Goal: Transaction & Acquisition: Subscribe to service/newsletter

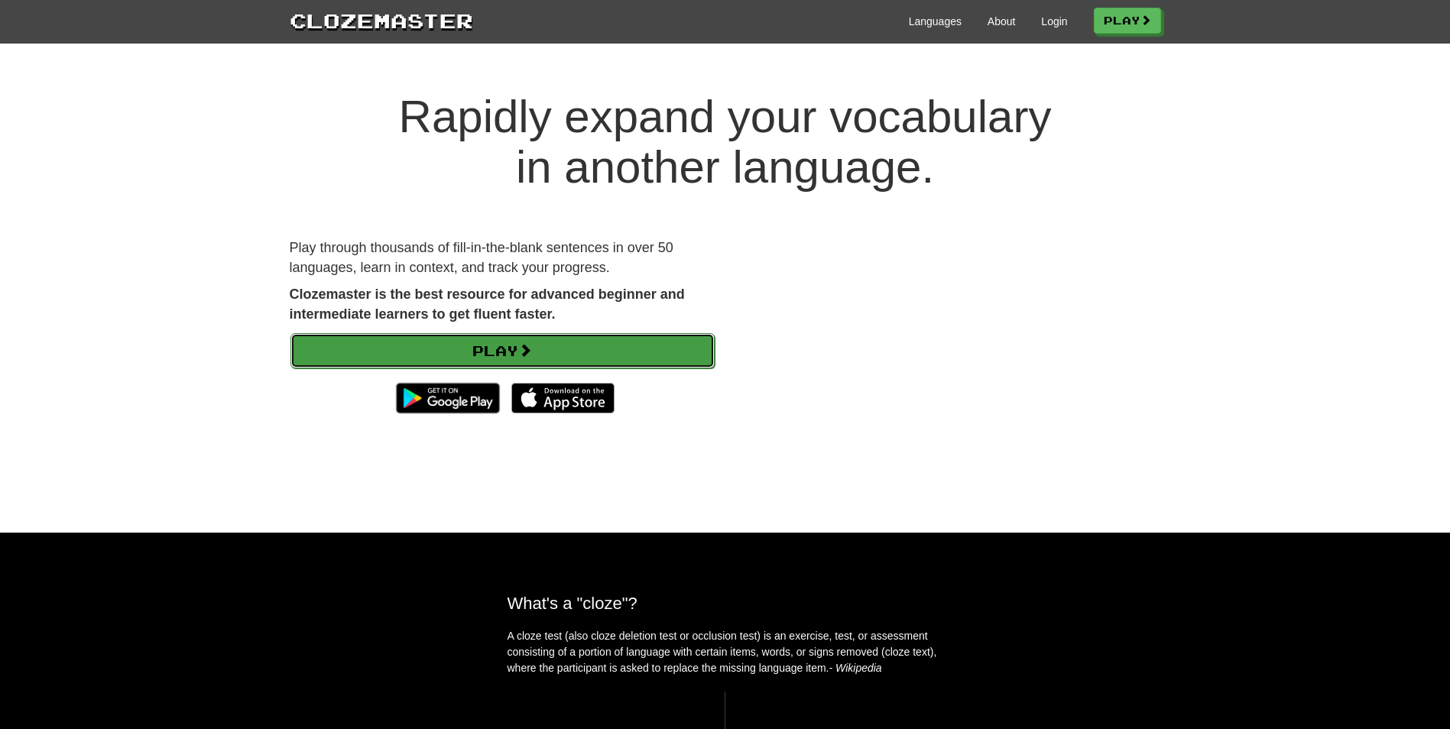
click at [521, 349] on link "Play" at bounding box center [503, 350] width 424 height 35
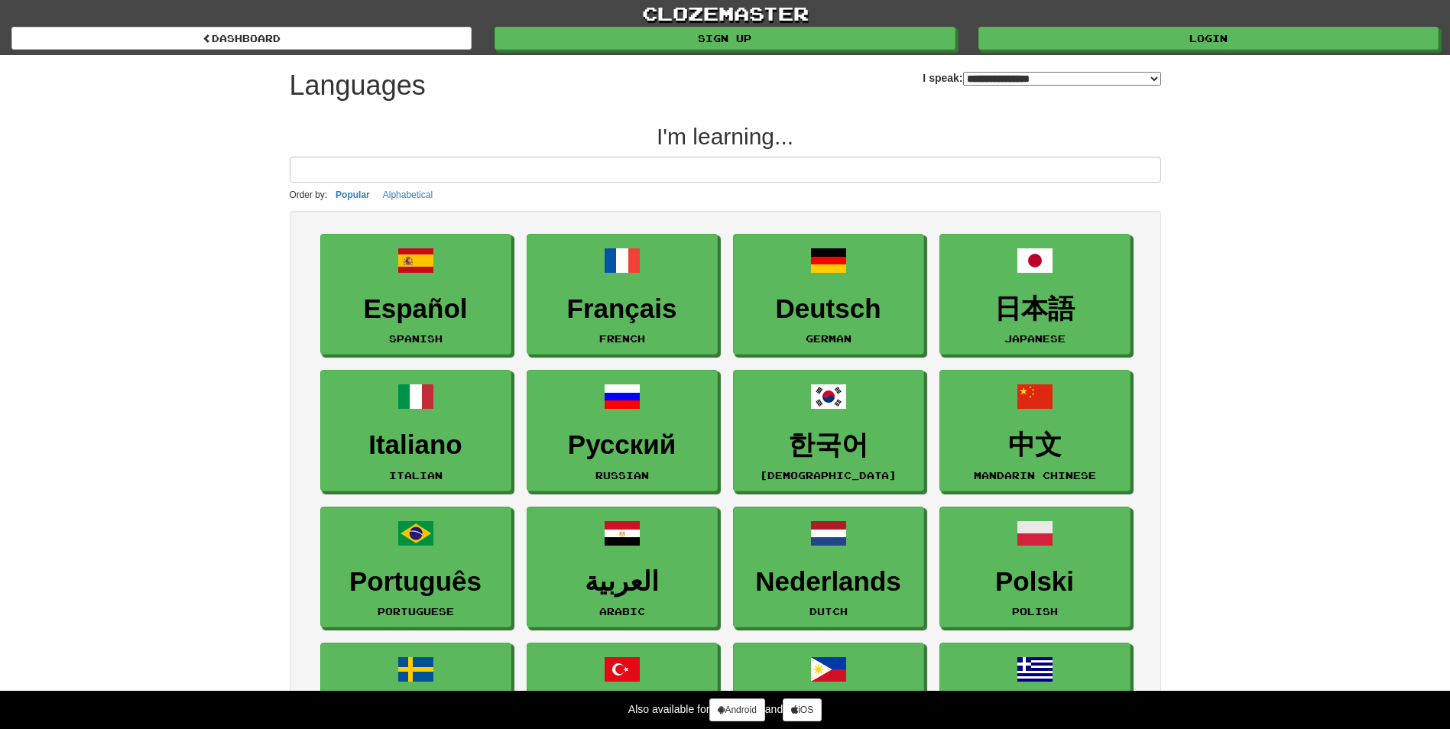
select select "*******"
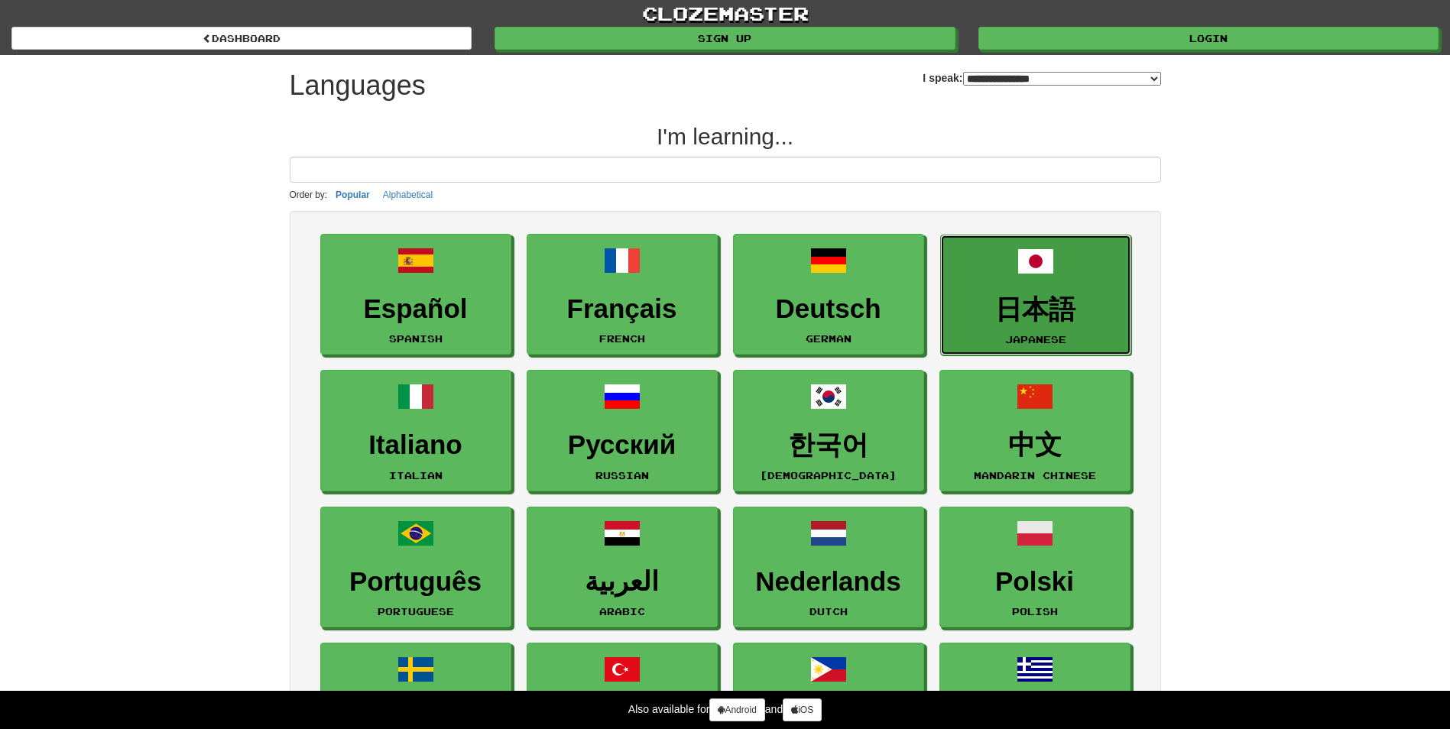
click at [1046, 278] on span at bounding box center [1036, 261] width 37 height 37
